Goal: Task Accomplishment & Management: Manage account settings

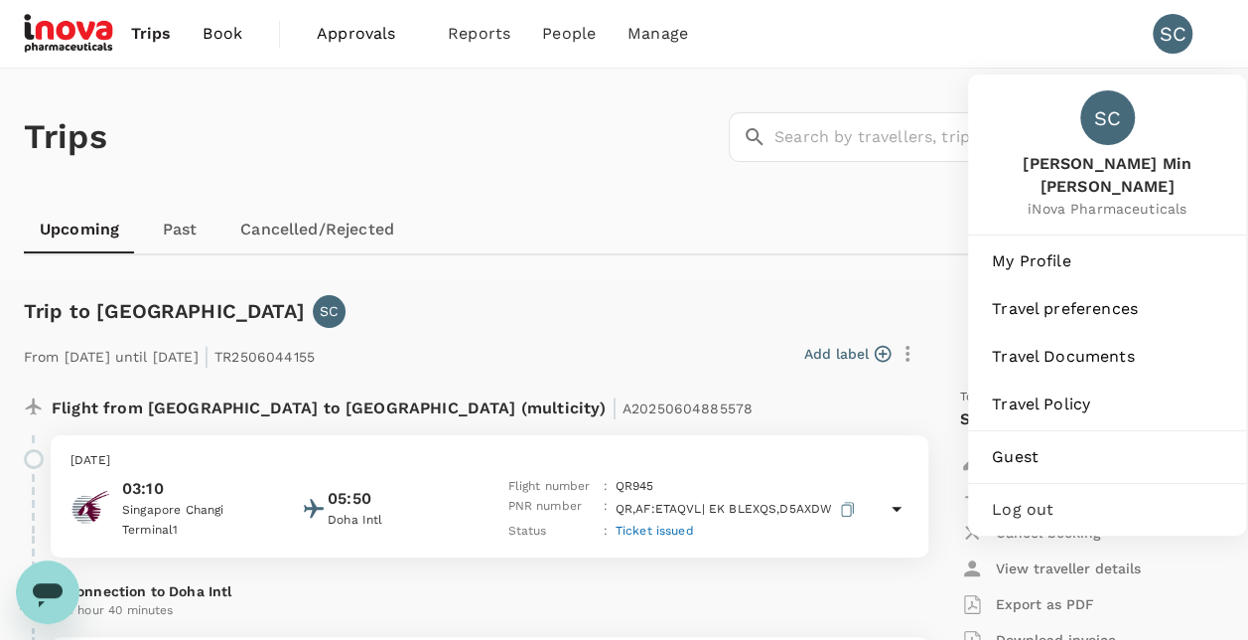
click at [1195, 38] on div "SC" at bounding box center [1181, 34] width 56 height 40
click at [1059, 249] on span "My Profile" at bounding box center [1107, 261] width 230 height 24
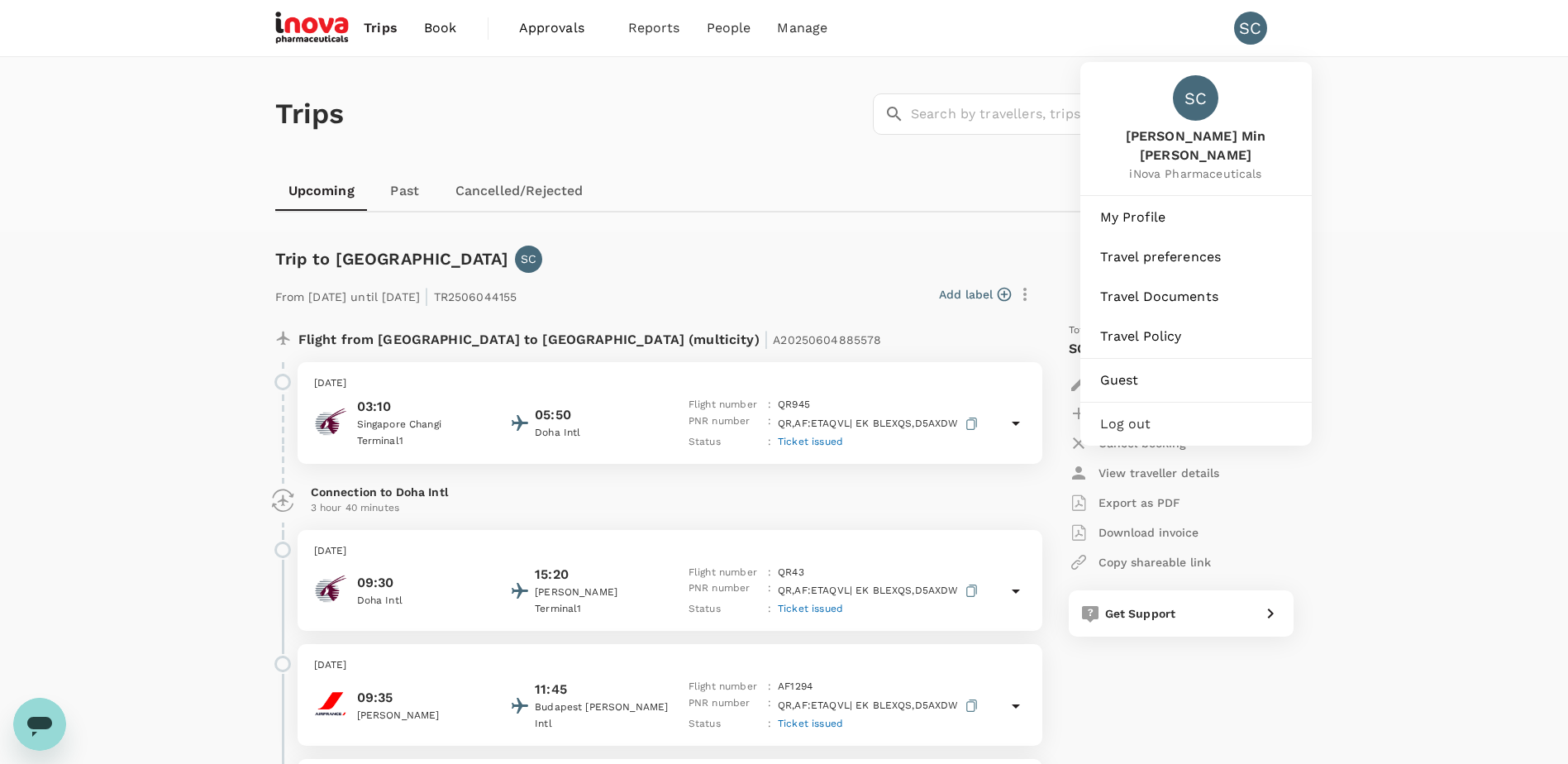
click at [1257, 22] on div "SC" at bounding box center [1251, 28] width 33 height 33
click at [1146, 207] on span "My Profile" at bounding box center [1196, 217] width 191 height 20
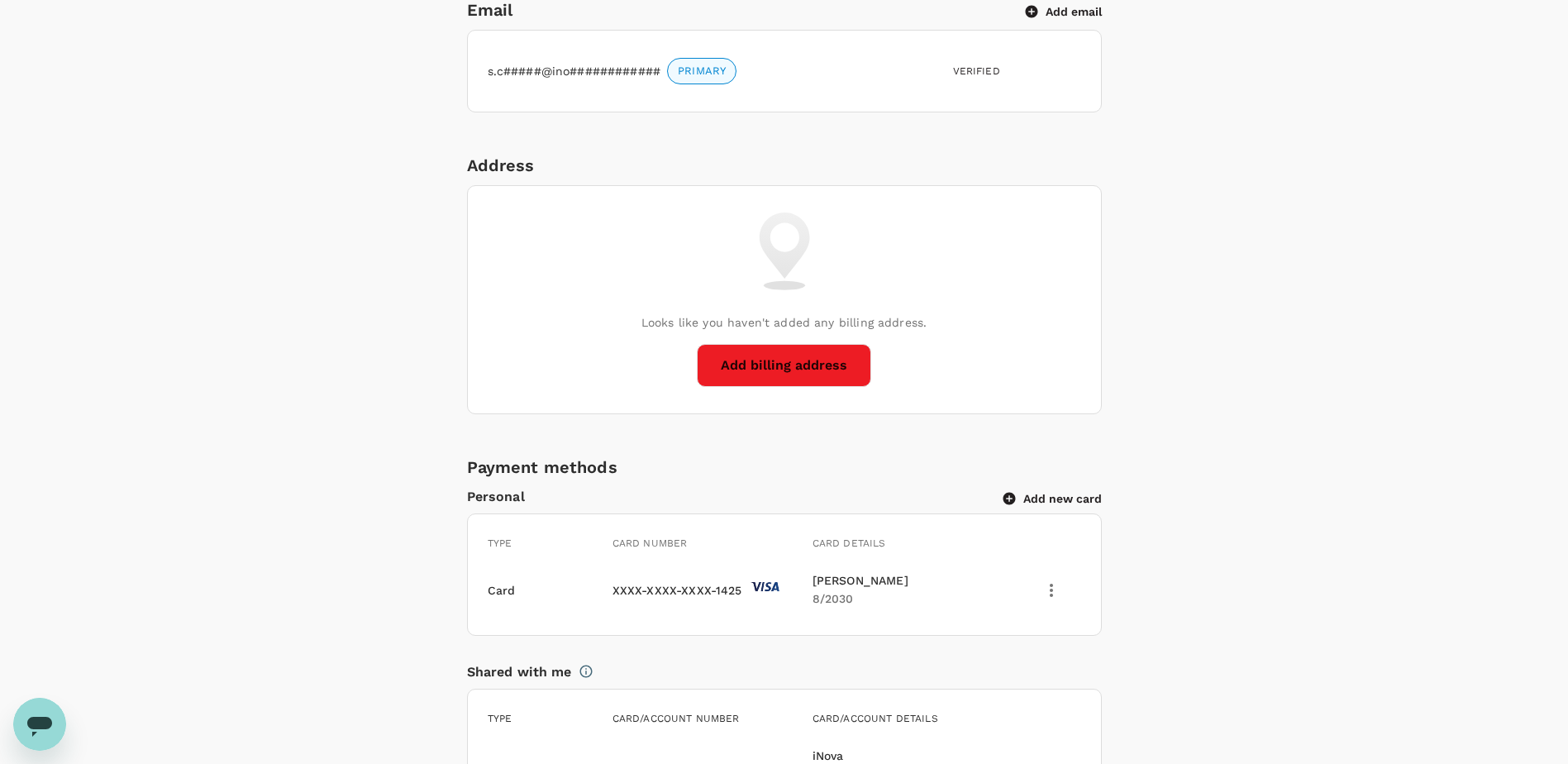
scroll to position [744, 0]
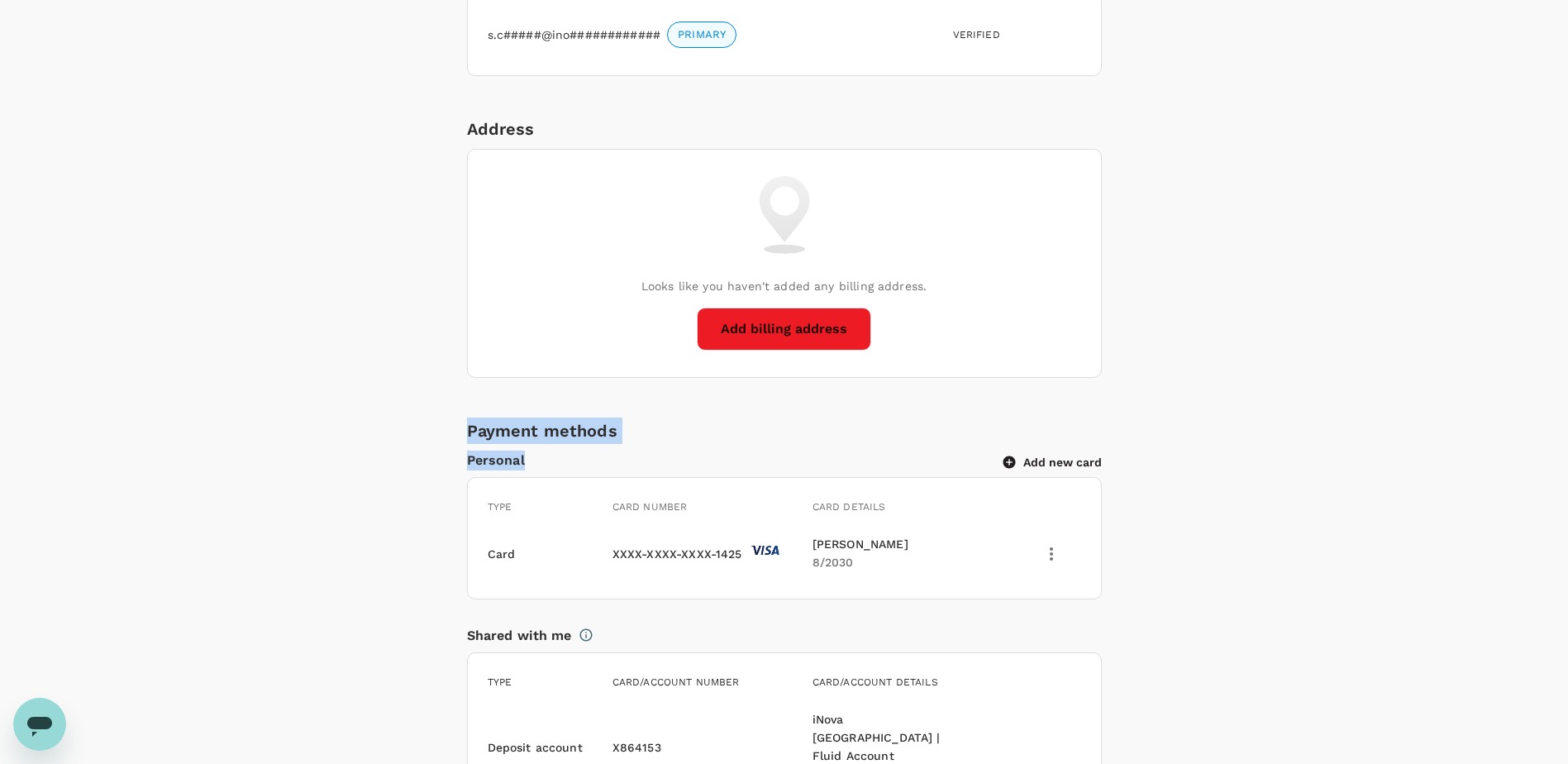
drag, startPoint x: 415, startPoint y: 387, endPoint x: 852, endPoint y: 459, distance: 442.9
click at [852, 459] on div "Personal Information Profile Photo Upload your photo Photo should be at least 5…" at bounding box center [784, 329] width 952 height 1610
